Goal: Information Seeking & Learning: Learn about a topic

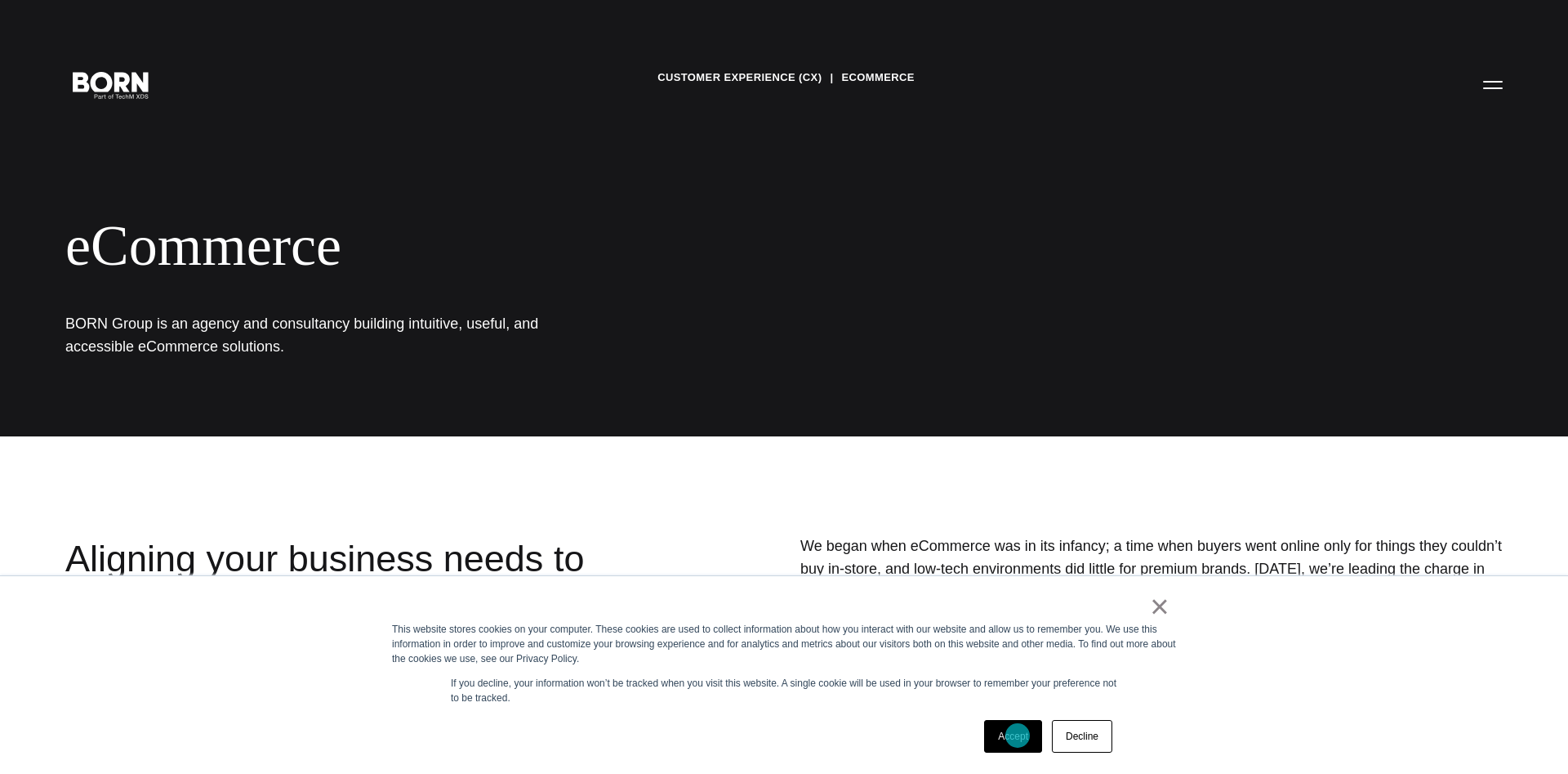
click at [1015, 735] on link "Accept" at bounding box center [1013, 736] width 58 height 32
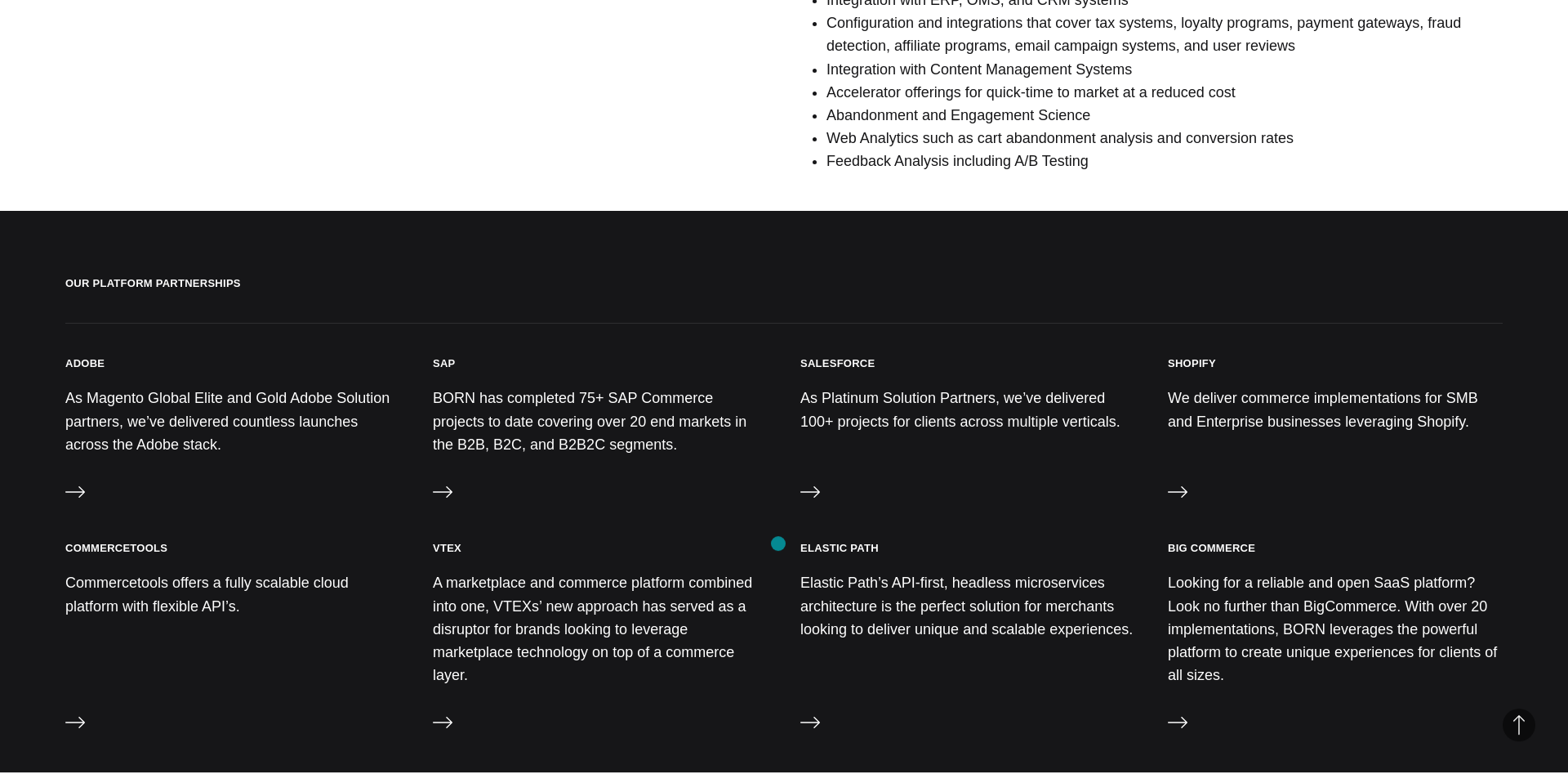
scroll to position [1416, 0]
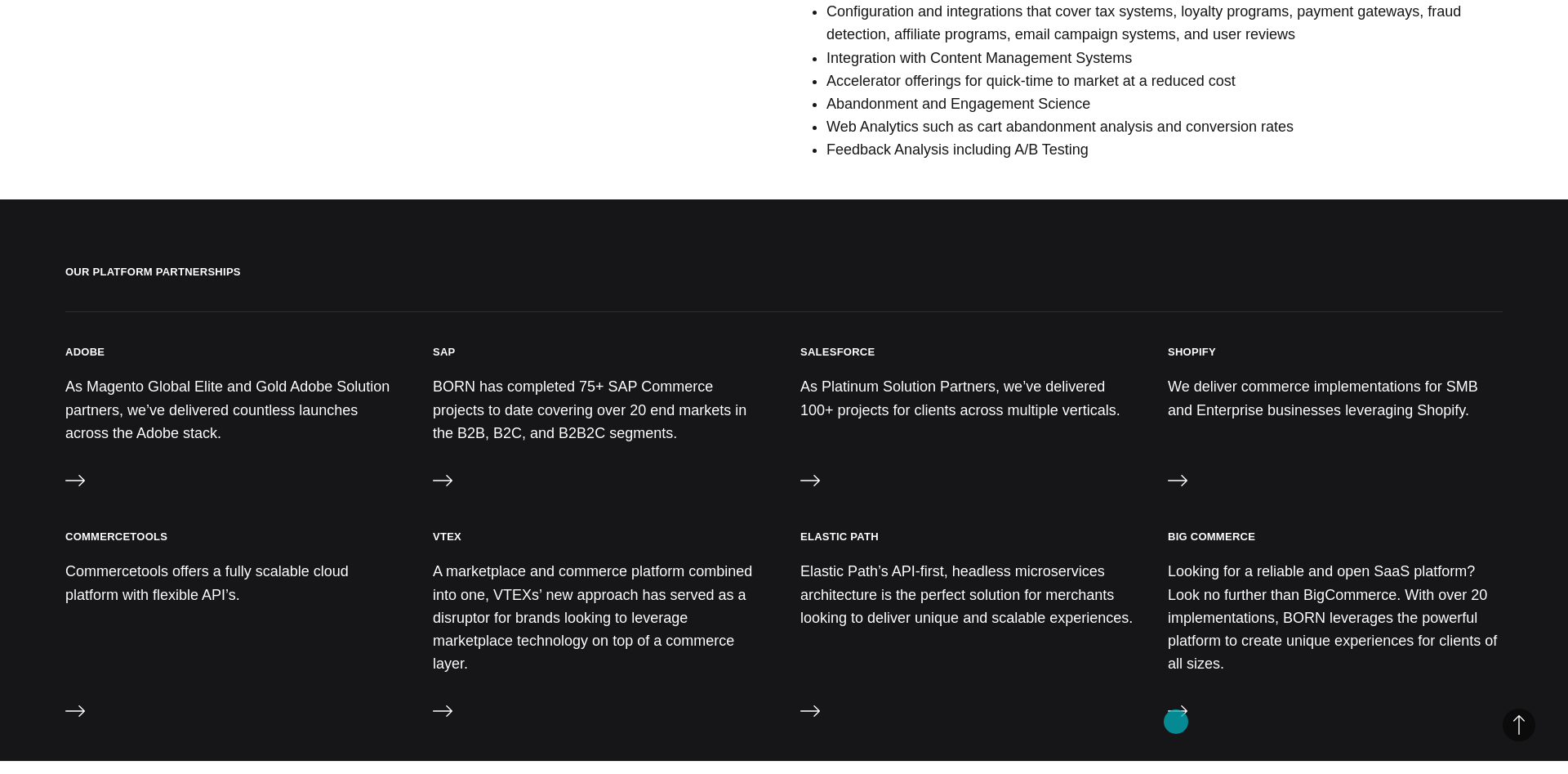
click at [1176, 721] on icon at bounding box center [1177, 710] width 20 height 20
